Goal: Obtain resource: Obtain resource

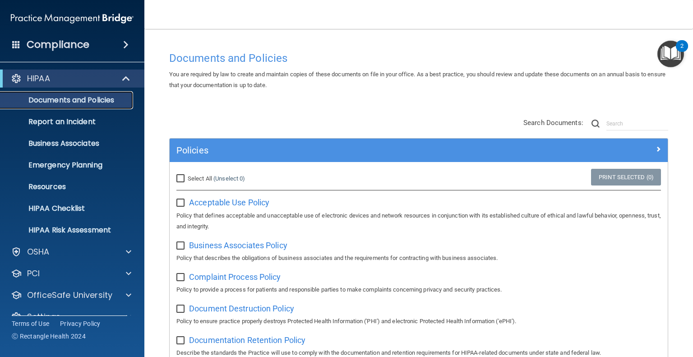
click at [87, 99] on p "Documents and Policies" at bounding box center [67, 100] width 123 height 9
click at [182, 176] on input "Select All (Unselect 0) Unselect All" at bounding box center [181, 178] width 10 height 7
checkbox input "true"
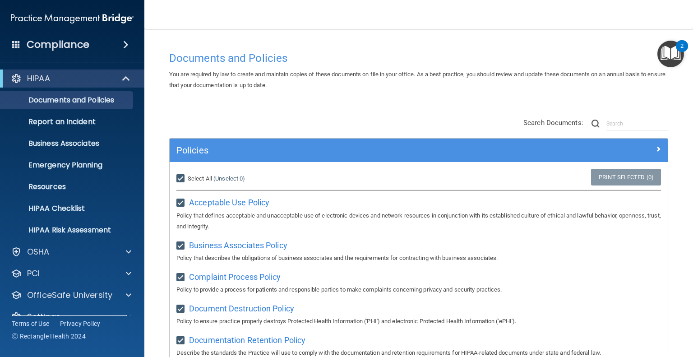
checkbox input "true"
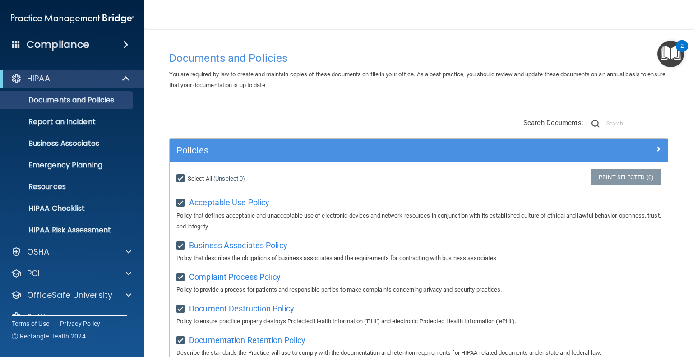
checkbox input "true"
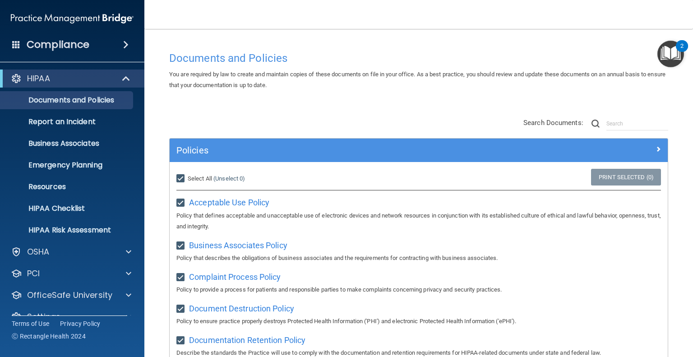
checkbox input "true"
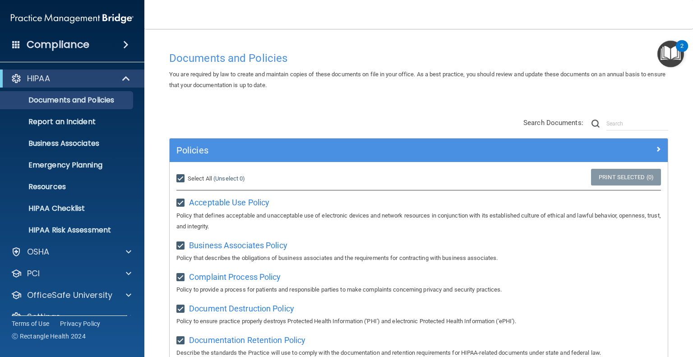
checkbox input "true"
click at [69, 75] on div "HIPAA" at bounding box center [59, 78] width 111 height 11
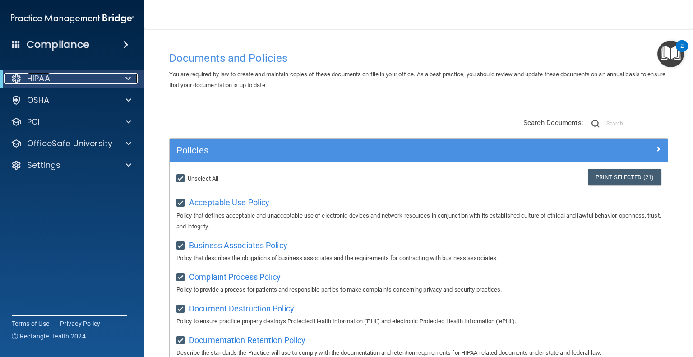
click at [81, 77] on div "HIPAA" at bounding box center [59, 78] width 111 height 11
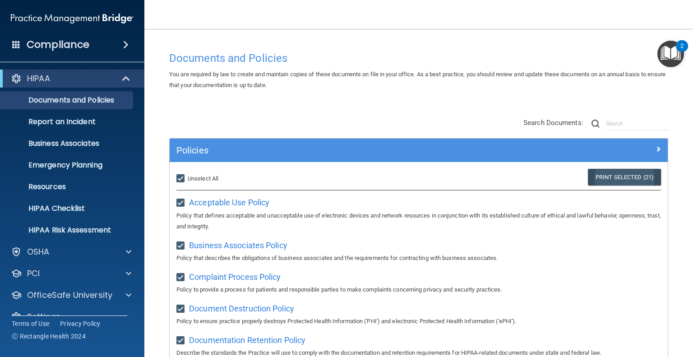
click at [621, 176] on link "Print Selected (21)" at bounding box center [624, 177] width 73 height 17
click at [123, 43] on span at bounding box center [125, 44] width 5 height 11
click at [123, 45] on span at bounding box center [125, 44] width 5 height 11
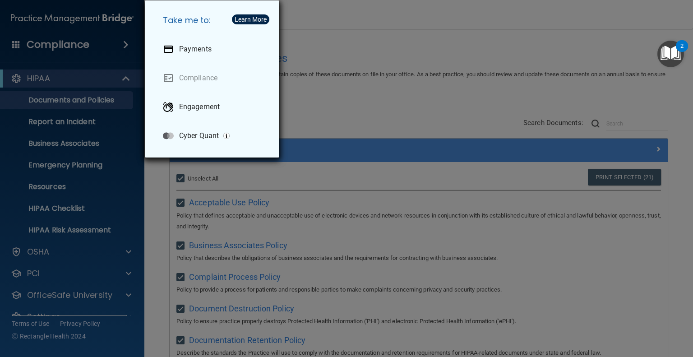
click at [334, 38] on div "Take me to: Payments Compliance Engagement Cyber Quant" at bounding box center [346, 178] width 693 height 357
click at [328, 107] on div "Take me to: Payments Compliance Engagement Cyber Quant" at bounding box center [346, 178] width 693 height 357
